Goal: Information Seeking & Learning: Learn about a topic

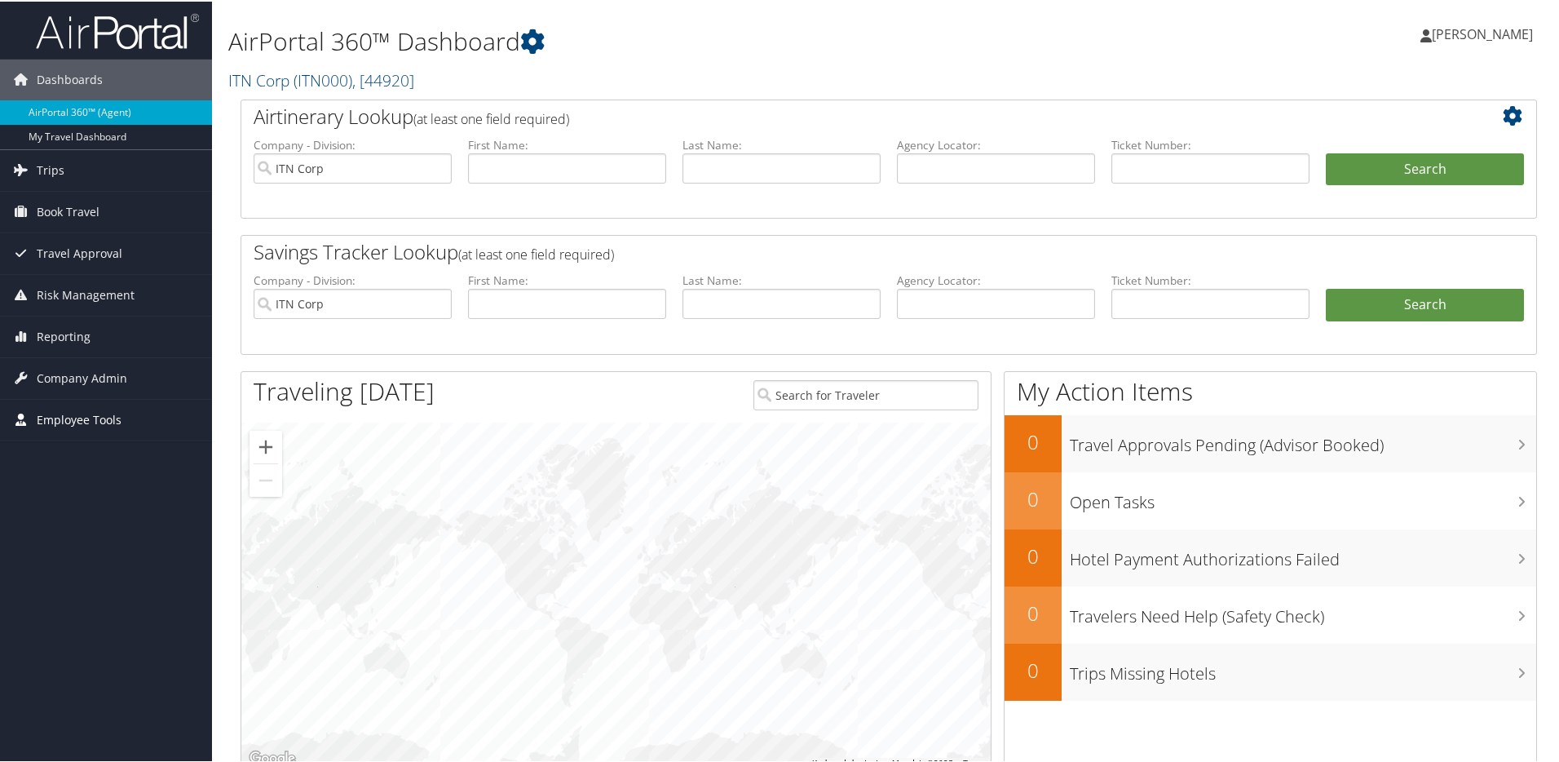
click at [71, 413] on span "Employee Tools" at bounding box center [79, 418] width 85 height 41
click at [91, 497] on link "Carrier Contracts" at bounding box center [106, 500] width 212 height 24
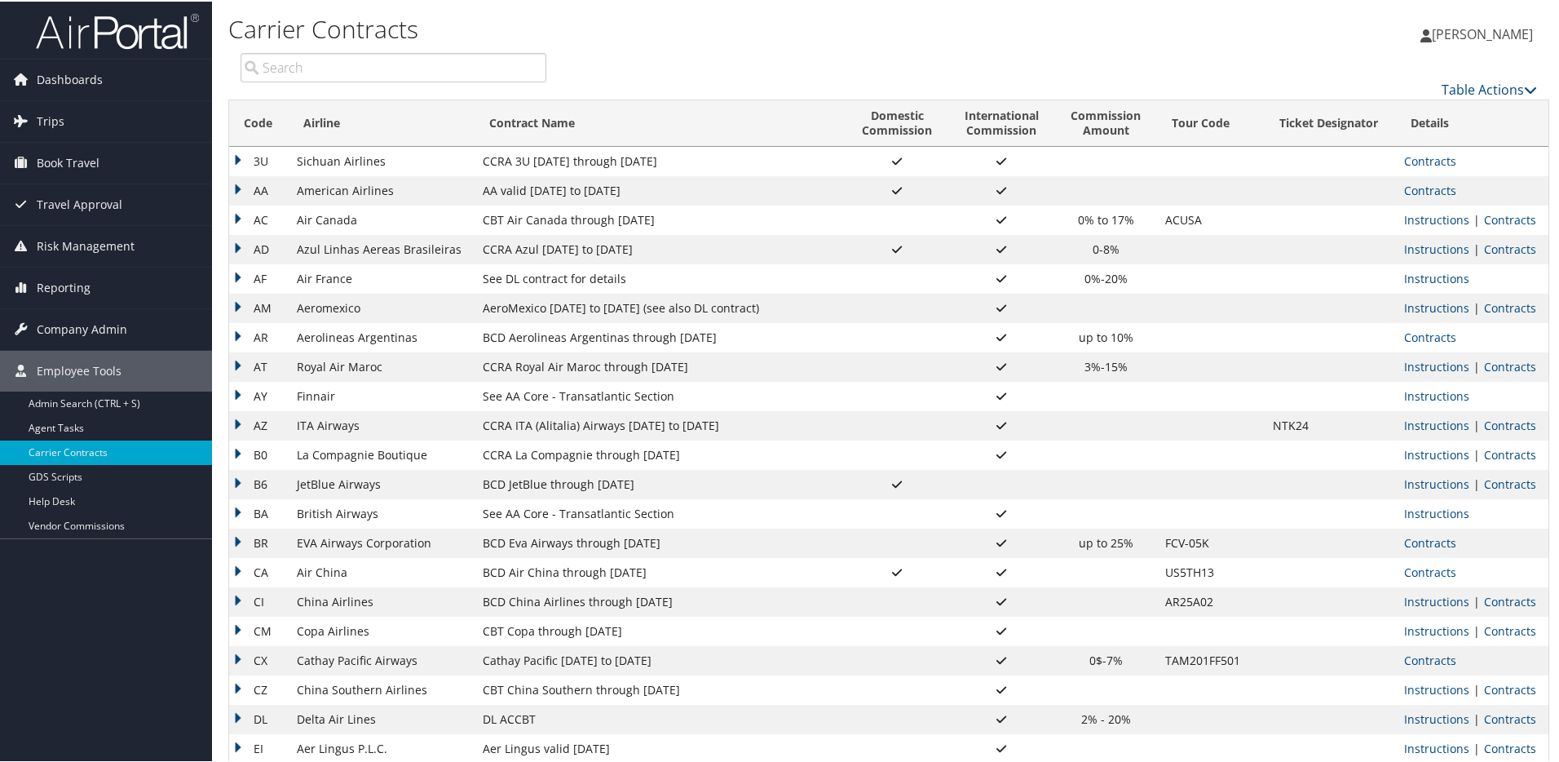
click at [1066, 36] on div "Peter Vazan Peter Vazan My Settings Travel Agency Contacts Log Consulting Time …" at bounding box center [1305, 39] width 522 height 63
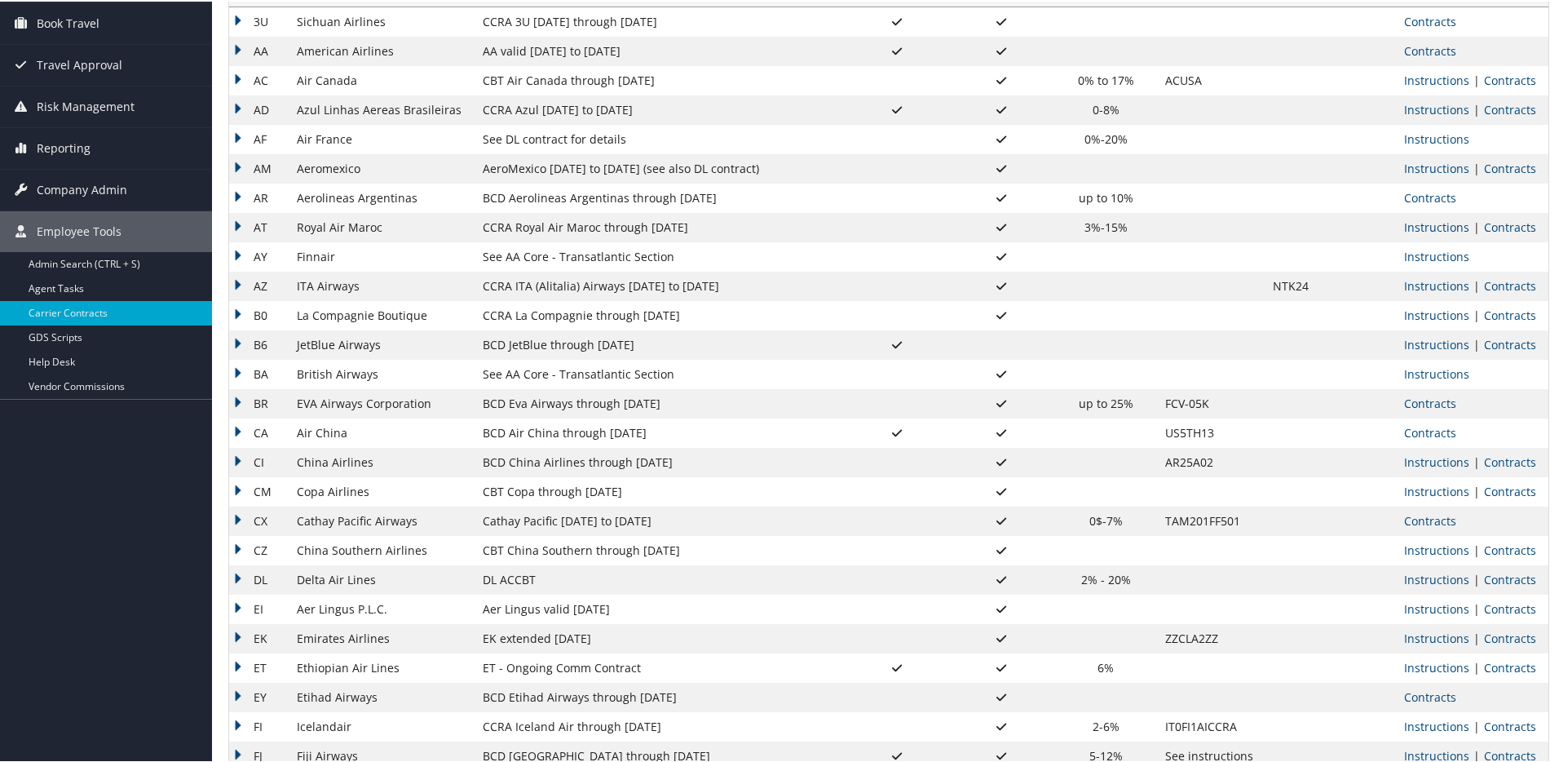
scroll to position [140, 0]
click at [567, 491] on td "CBT Copa through 8.31.25" at bounding box center [660, 489] width 371 height 29
click at [553, 552] on td "CBT China Southern through 9.30.25" at bounding box center [660, 547] width 371 height 29
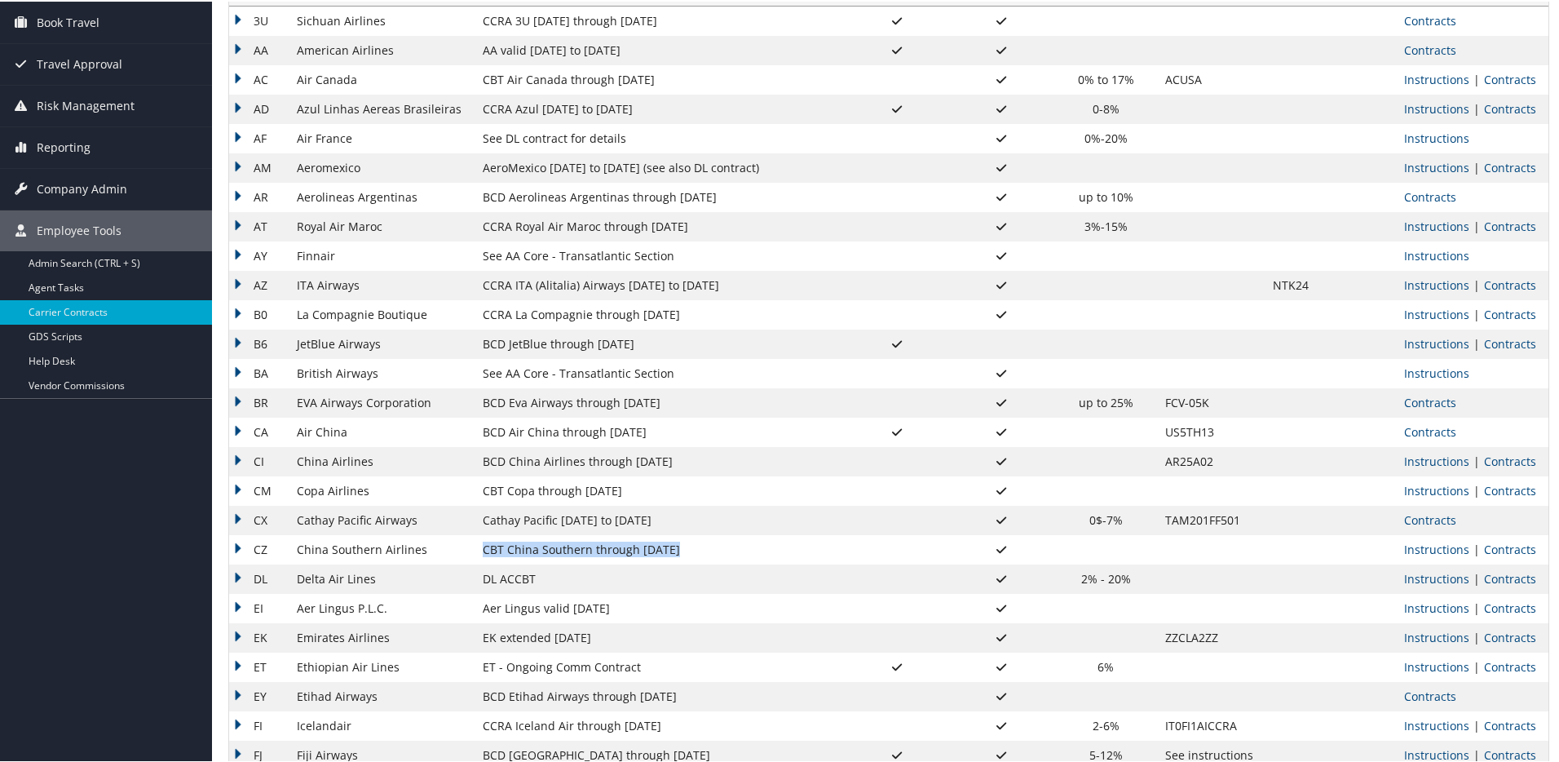
click at [553, 552] on td "CBT China Southern through 9.30.25" at bounding box center [660, 547] width 371 height 29
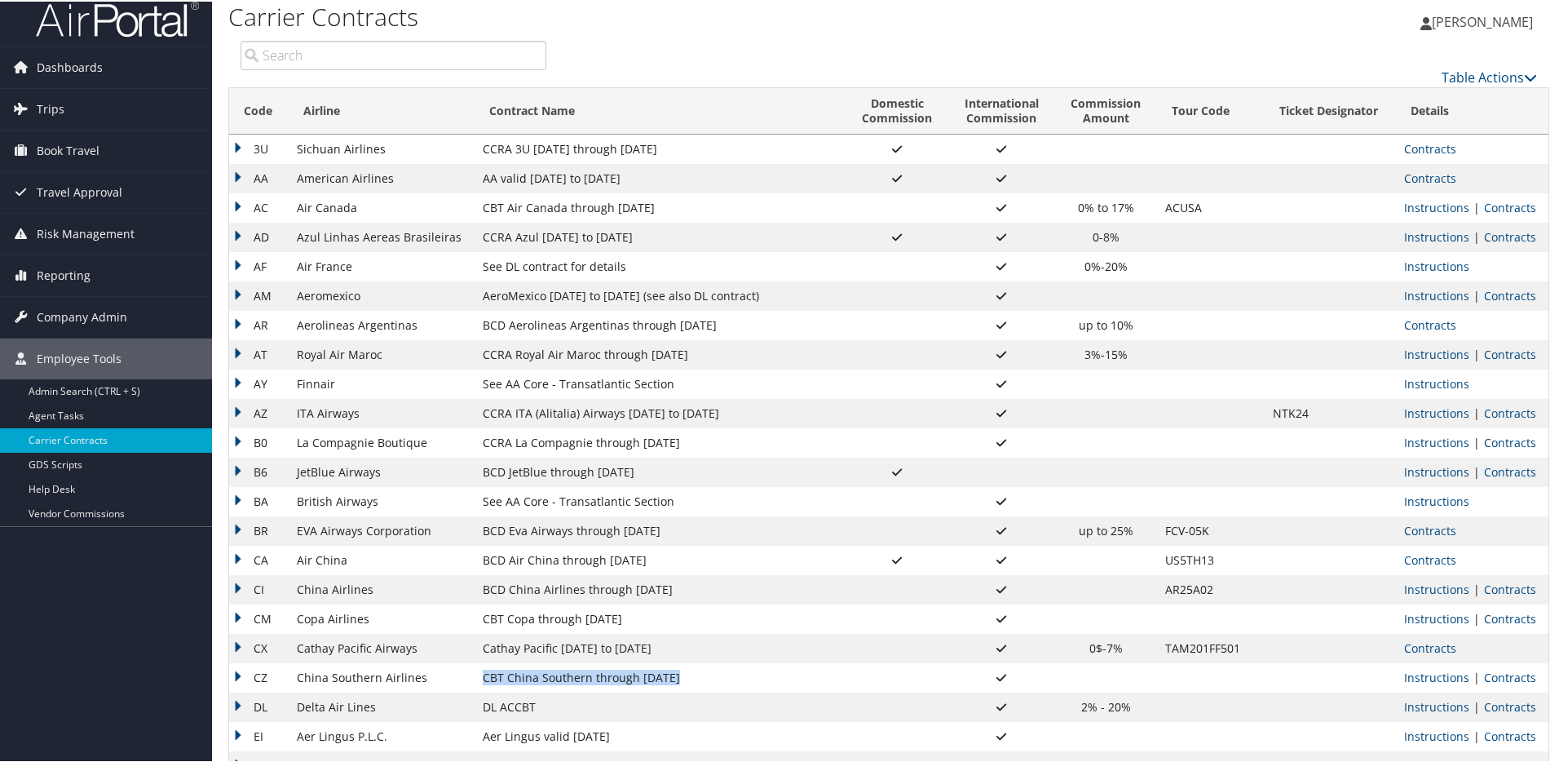
scroll to position [0, 0]
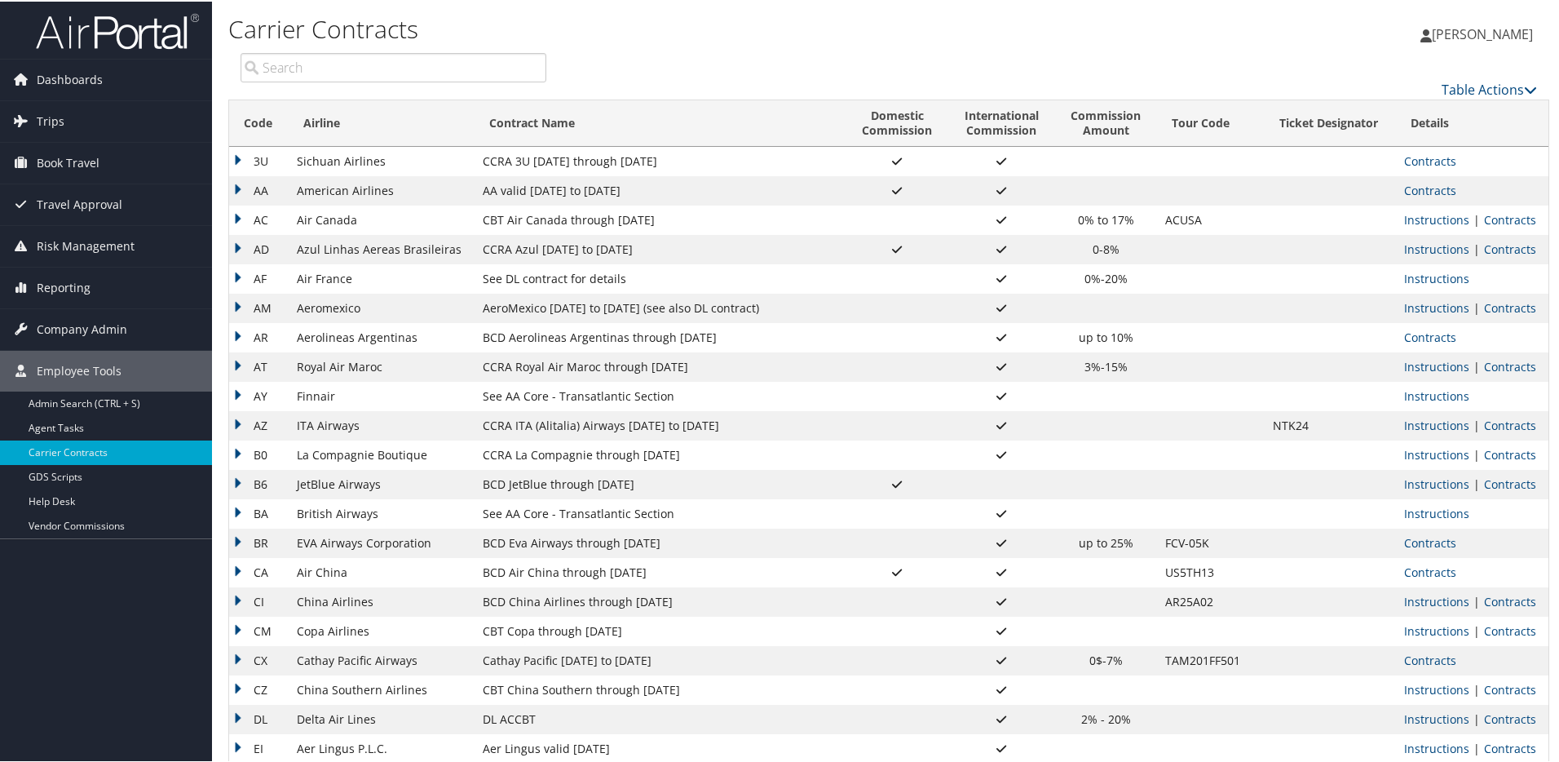
click at [798, 58] on div "Table Actions" at bounding box center [1053, 74] width 991 height 46
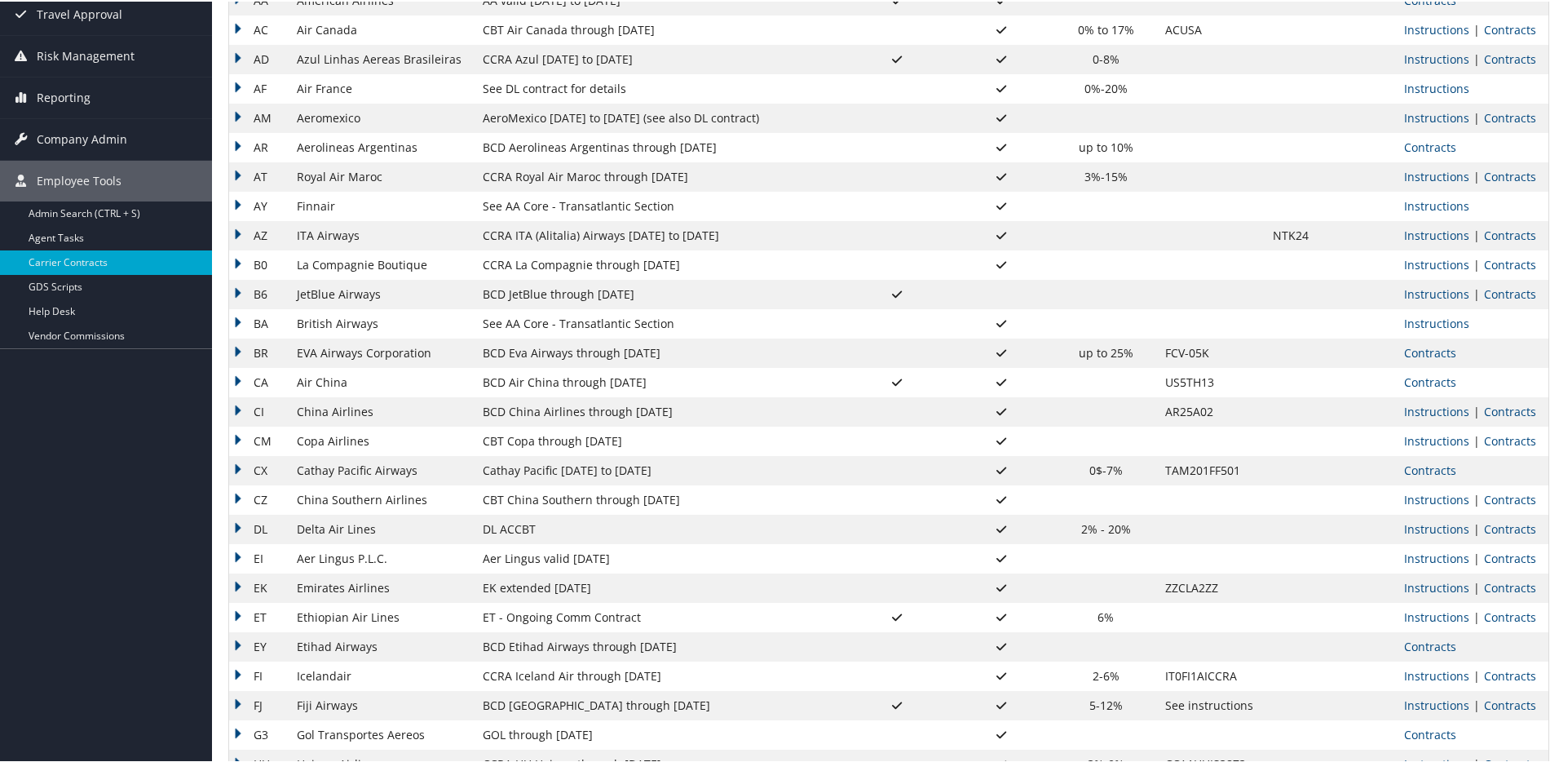
scroll to position [195, 0]
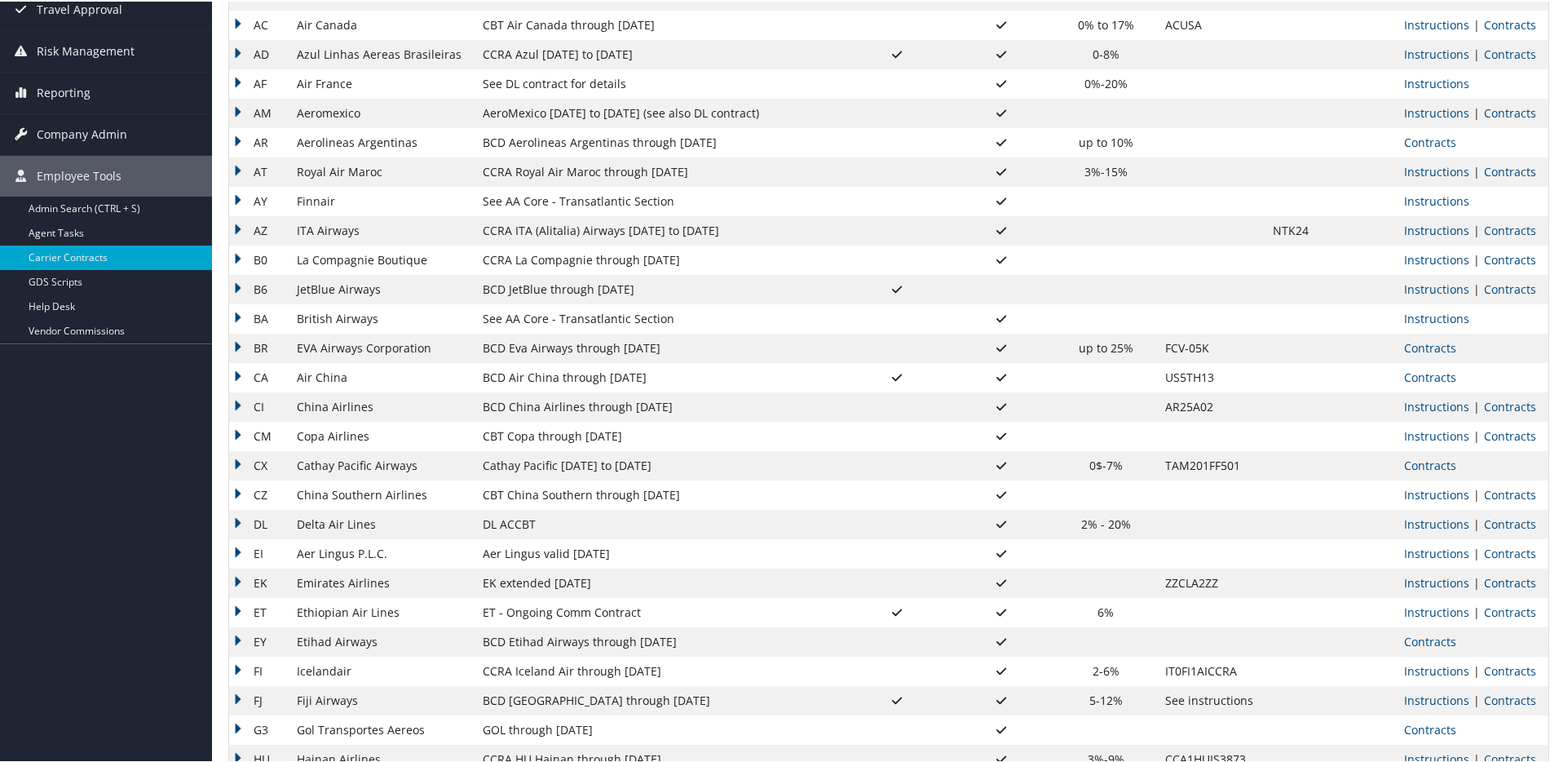
click at [631, 495] on td "CBT China Southern through 9.30.25" at bounding box center [660, 493] width 371 height 29
click at [1496, 490] on link "Contracts" at bounding box center [1510, 492] width 52 height 15
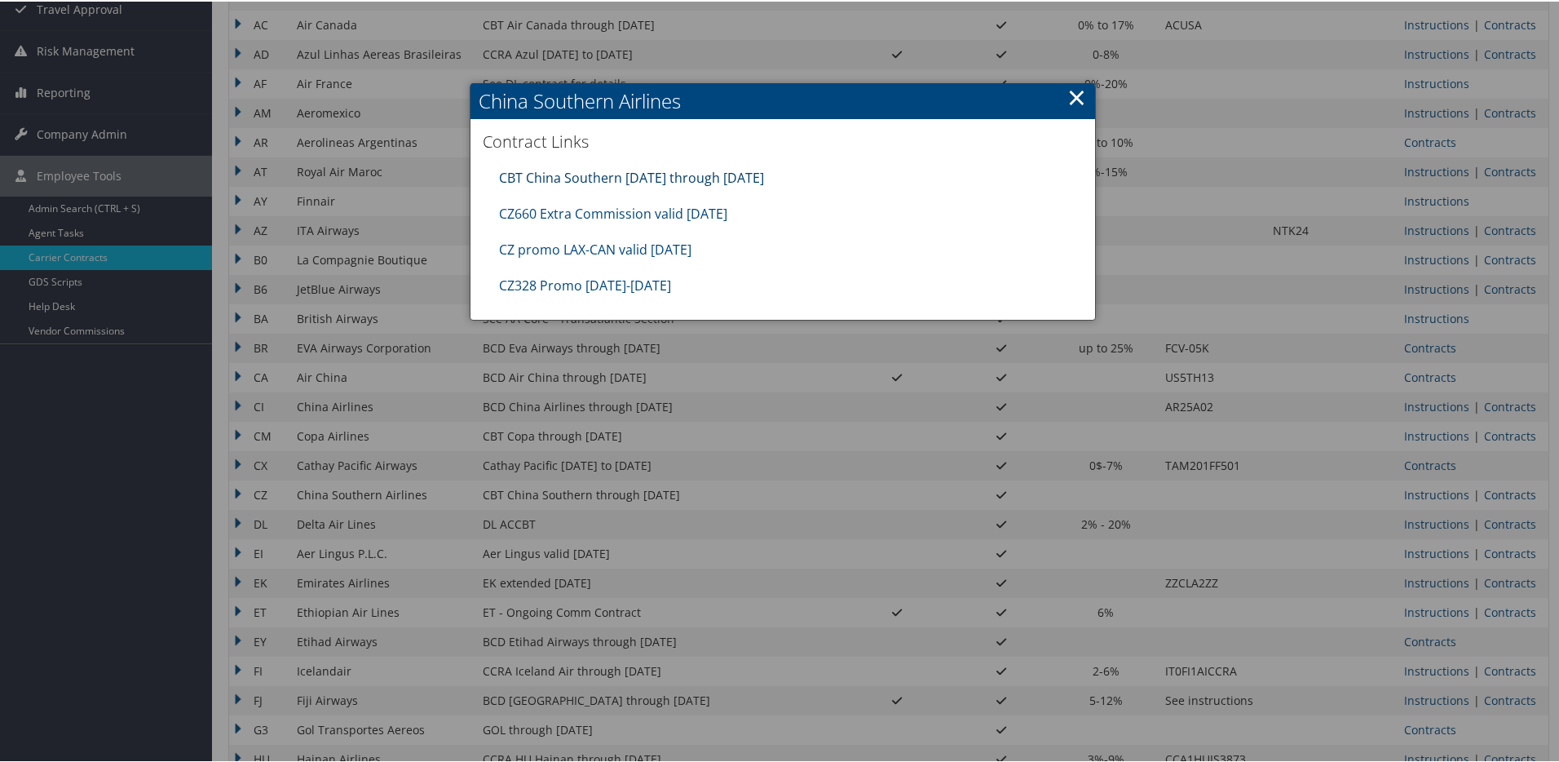
click at [742, 176] on link "CBT China Southern 07.01.25 through 09.30.25" at bounding box center [631, 176] width 265 height 18
click at [644, 210] on link "CZ660 Extra Commission valid 10sep25" at bounding box center [613, 212] width 228 height 18
click at [603, 241] on link "CZ promo LAX-CAN valid 31aug25" at bounding box center [595, 248] width 192 height 18
click at [566, 284] on link "CZ328 Promo 8.1.25-8.15.25" at bounding box center [585, 284] width 172 height 18
click at [1072, 95] on link "×" at bounding box center [1076, 95] width 19 height 33
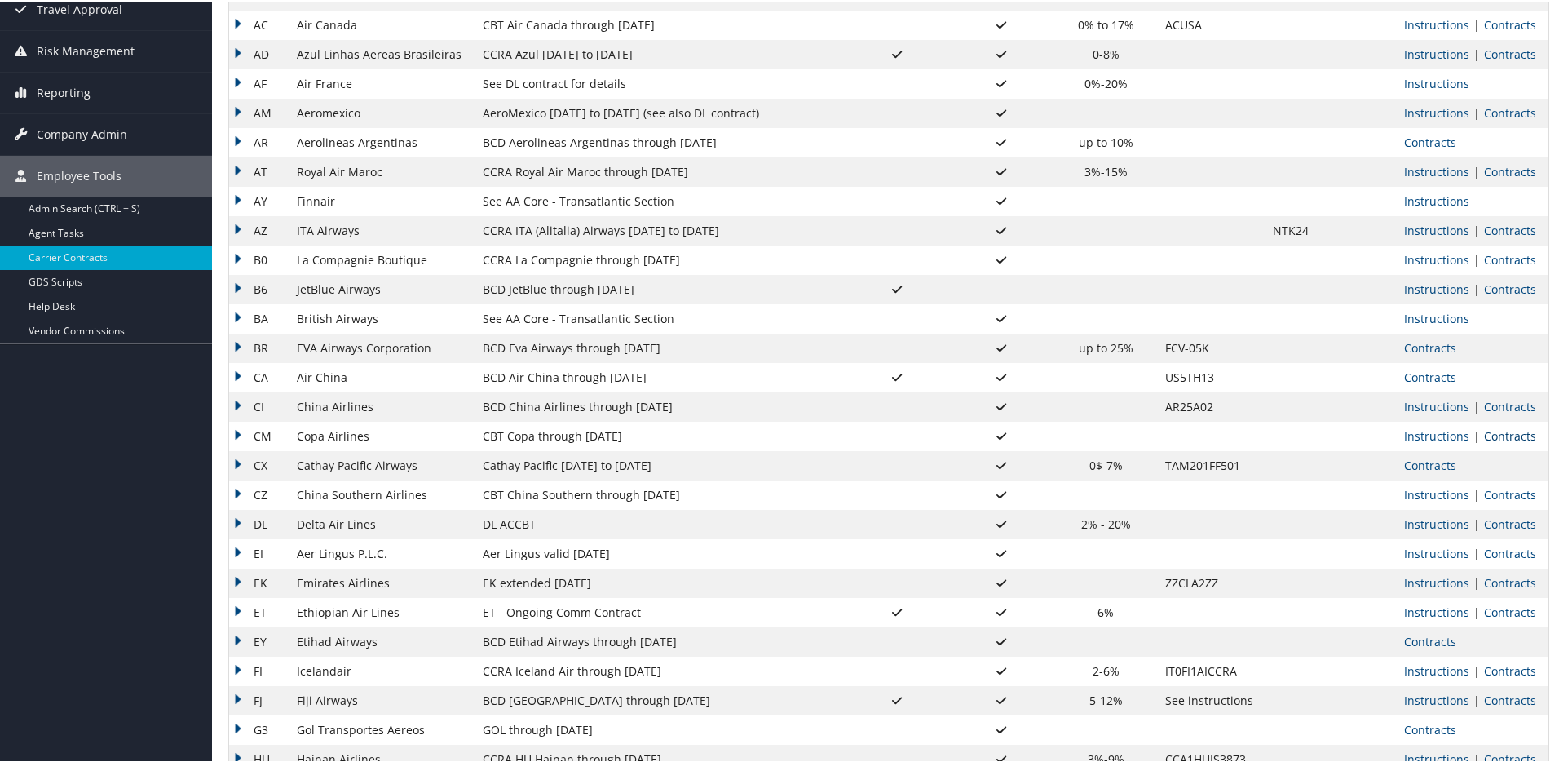
click at [1490, 434] on link "Contracts" at bounding box center [1510, 433] width 52 height 15
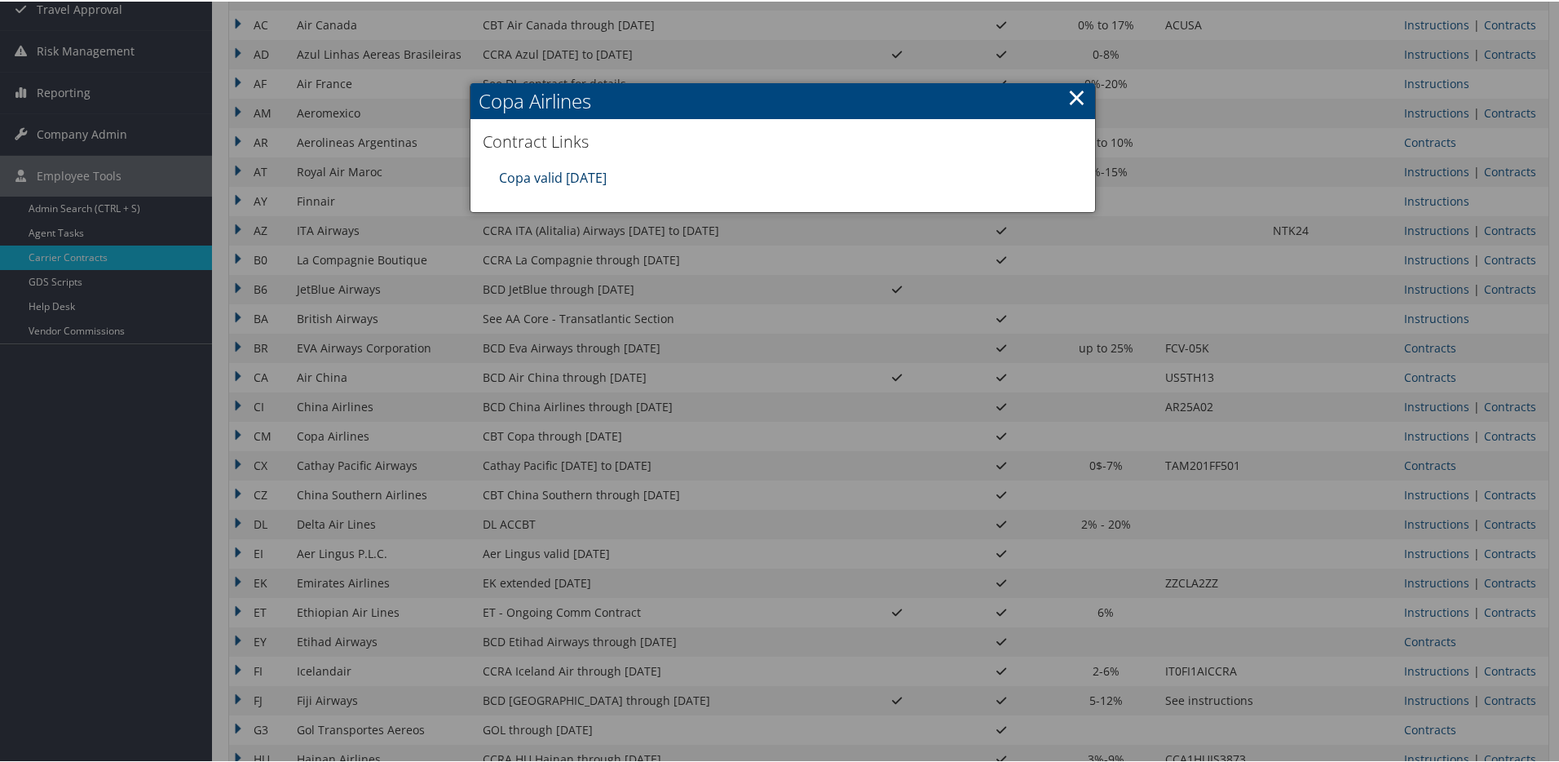
click at [581, 177] on link "Copa valid 31AUG25" at bounding box center [553, 176] width 108 height 18
click at [1072, 92] on link "×" at bounding box center [1076, 95] width 19 height 33
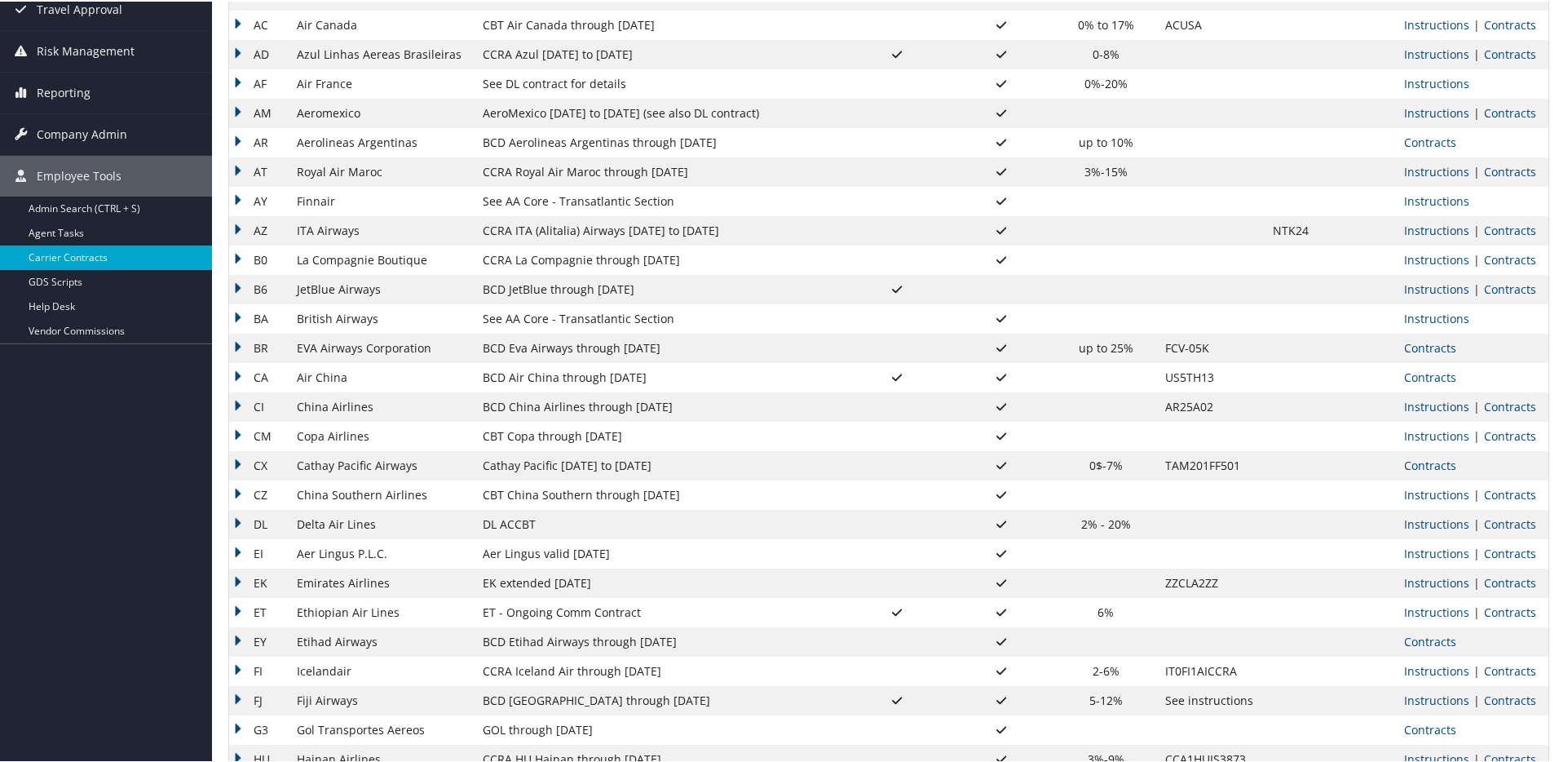
scroll to position [0, 0]
